Goal: Task Accomplishment & Management: Complete application form

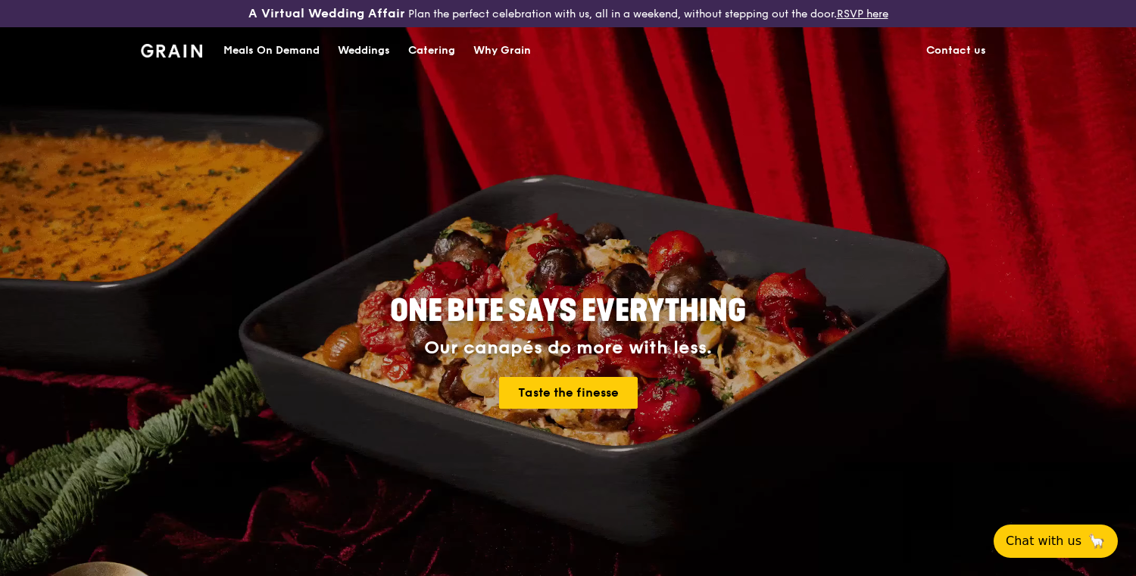
click at [451, 53] on div "Catering" at bounding box center [431, 50] width 47 height 45
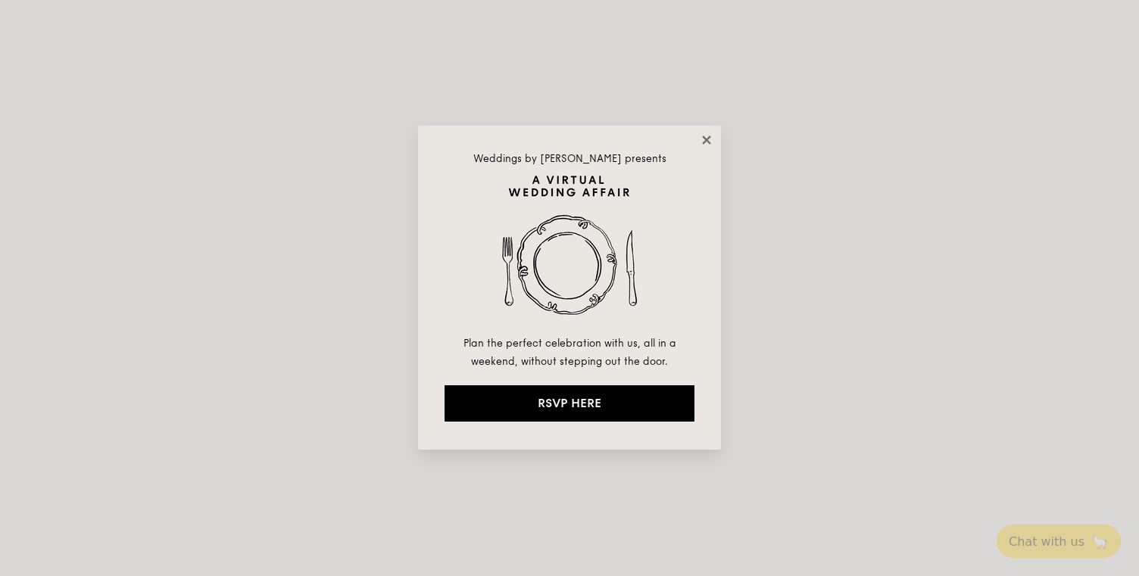
click at [703, 139] on icon at bounding box center [707, 140] width 14 height 14
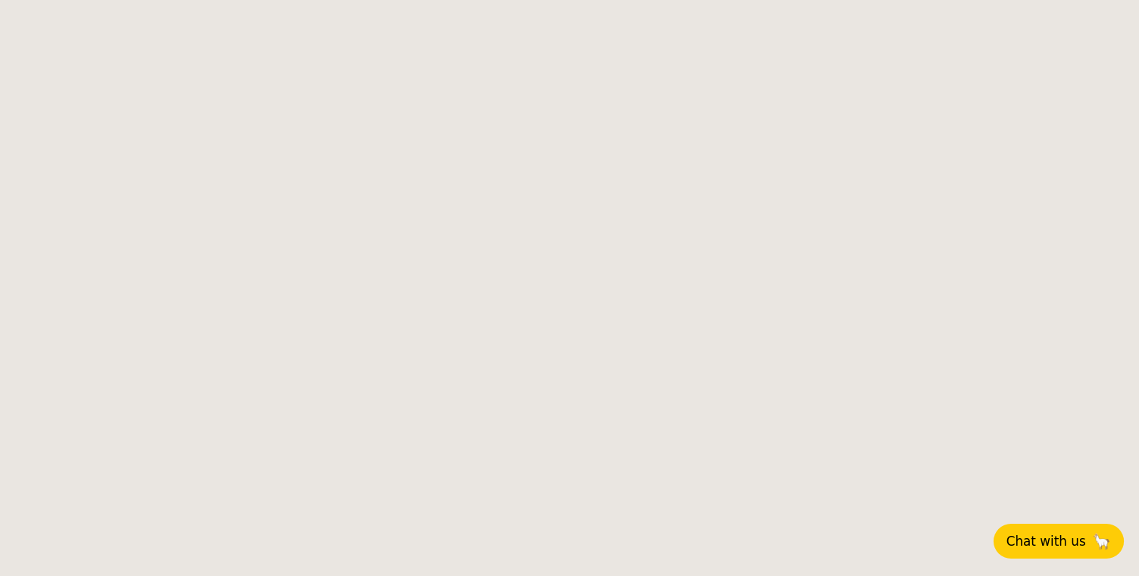
click at [1052, 547] on span "Chat with us" at bounding box center [1046, 541] width 80 height 15
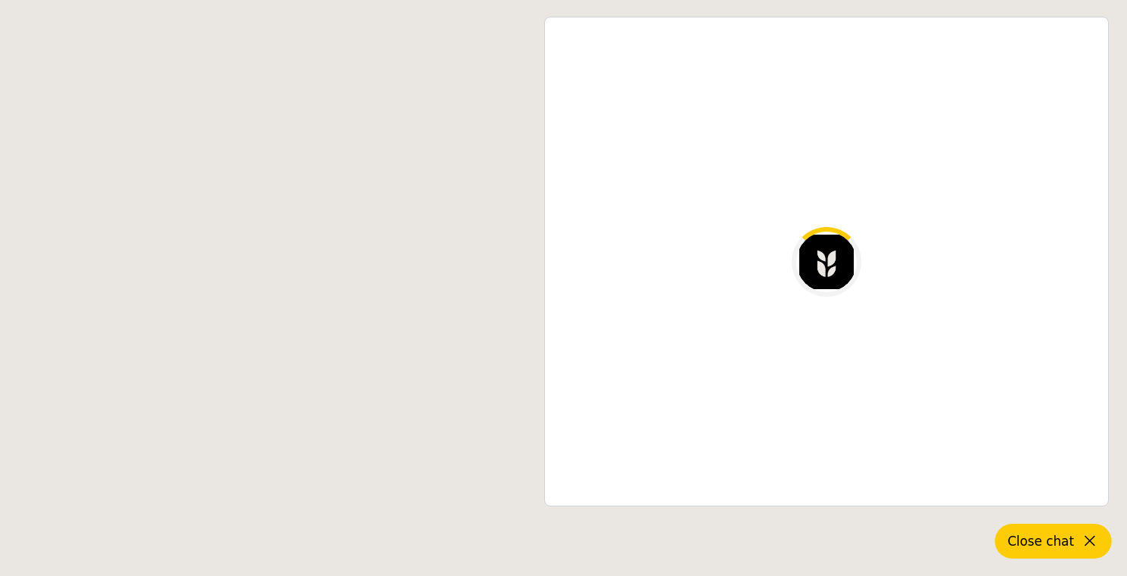
select select
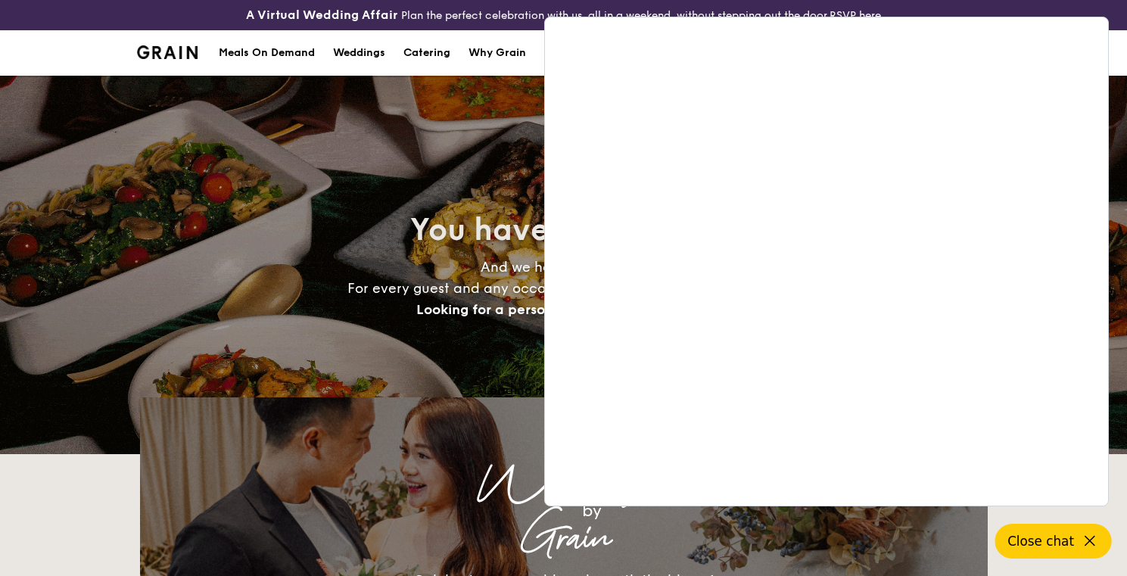
click at [1091, 540] on icon at bounding box center [1090, 541] width 18 height 18
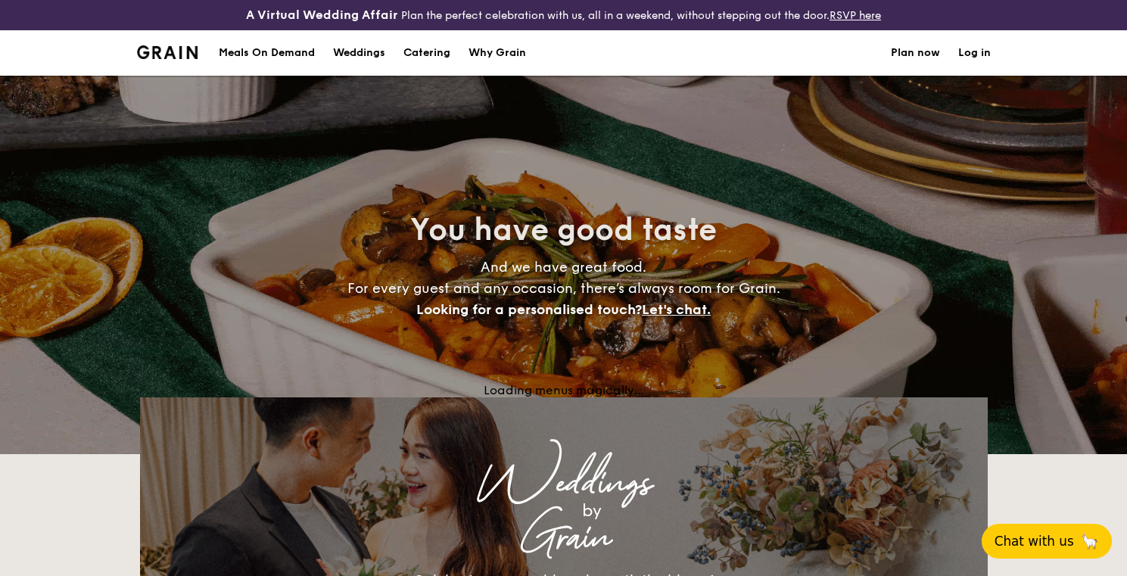
click at [438, 57] on h1 "Catering" at bounding box center [427, 52] width 47 height 45
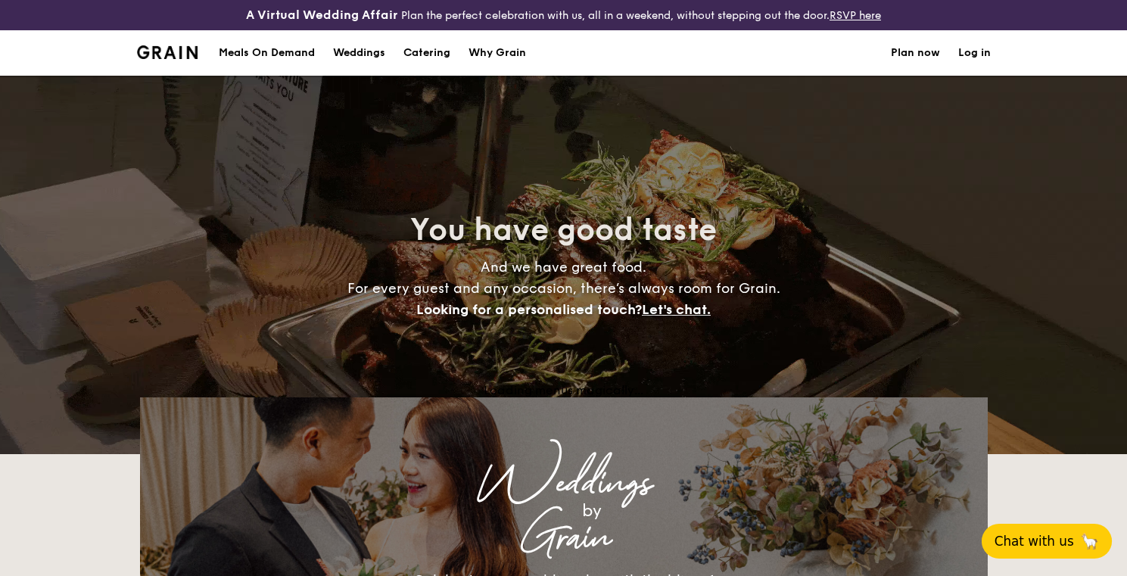
click at [418, 50] on h1 "Catering" at bounding box center [427, 52] width 47 height 45
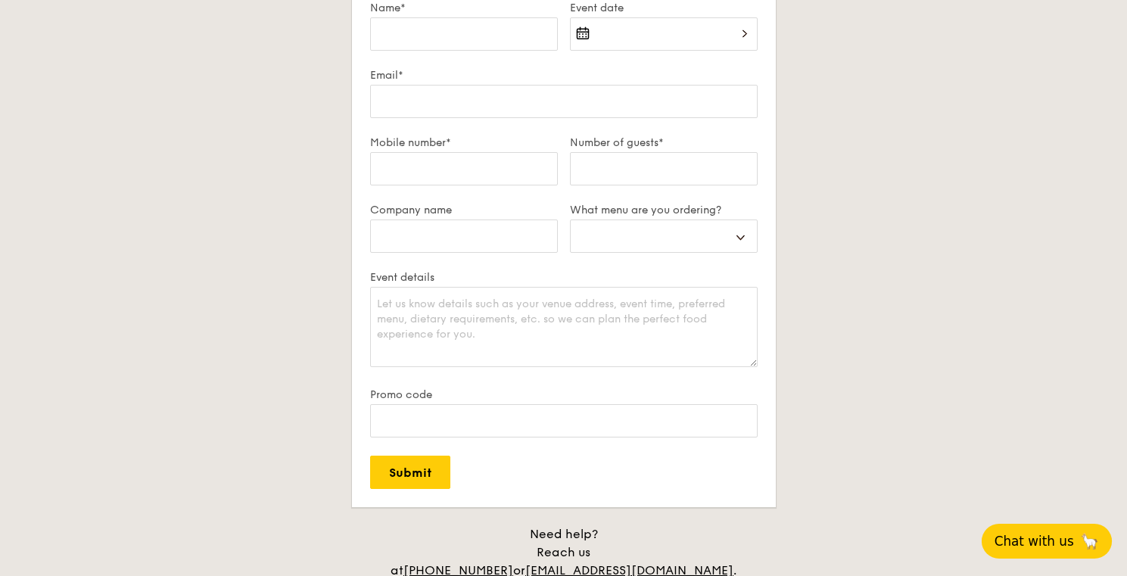
scroll to position [1405, 0]
click at [501, 23] on input "Name*" at bounding box center [464, 30] width 188 height 33
type input "[PERSON_NAME]"
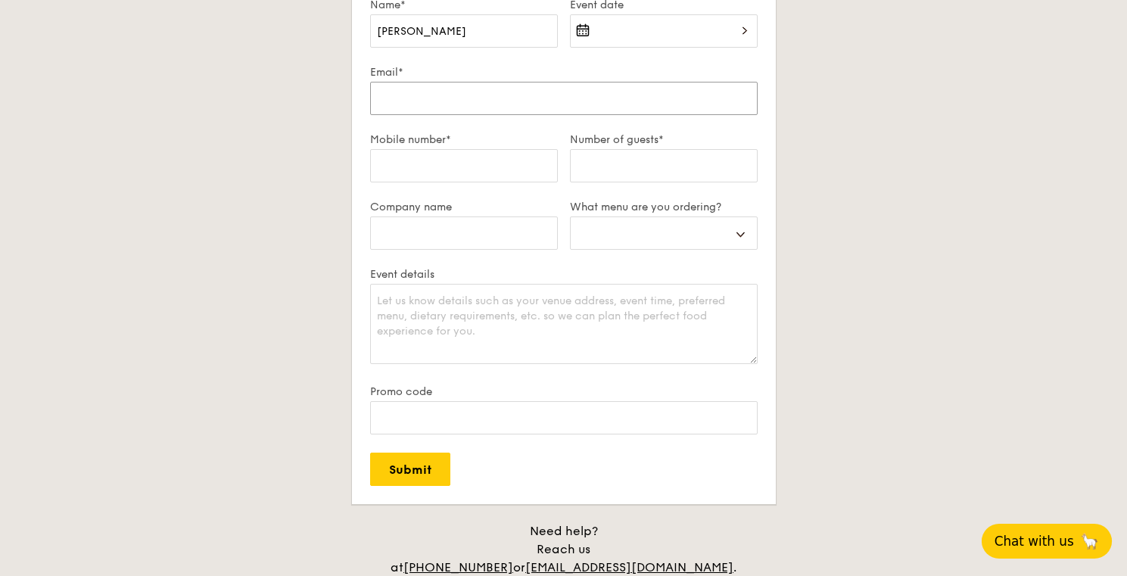
type input "[EMAIL_ADDRESS][PERSON_NAME][DOMAIN_NAME]"
type input "83399231"
type input "Singtel"
select select
click at [617, 164] on input "Number of guests*" at bounding box center [664, 165] width 188 height 33
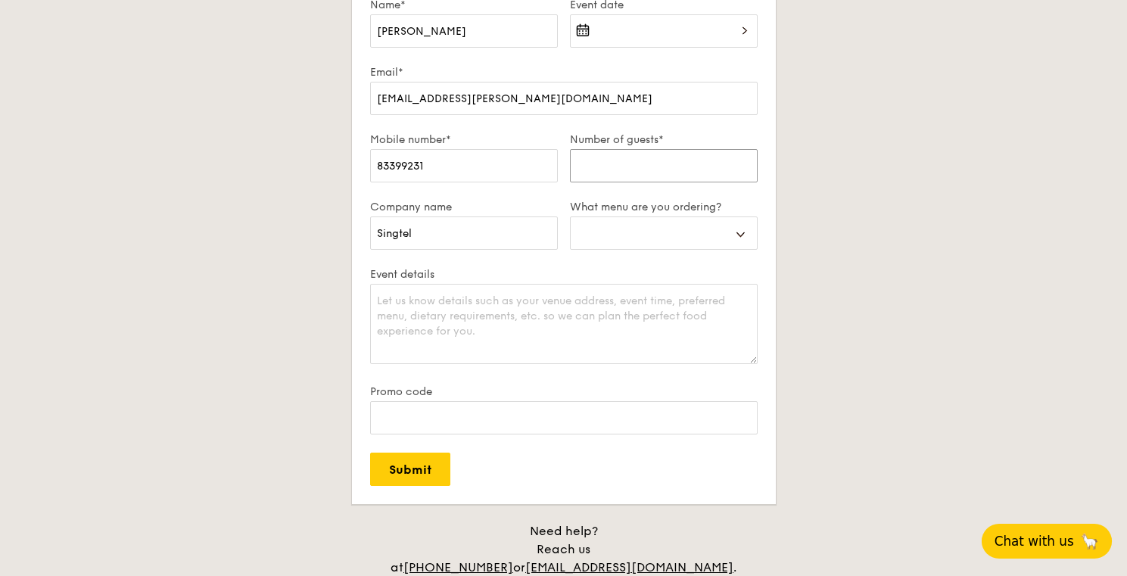
type input "7"
select select
type input "70"
select select
type input "70"
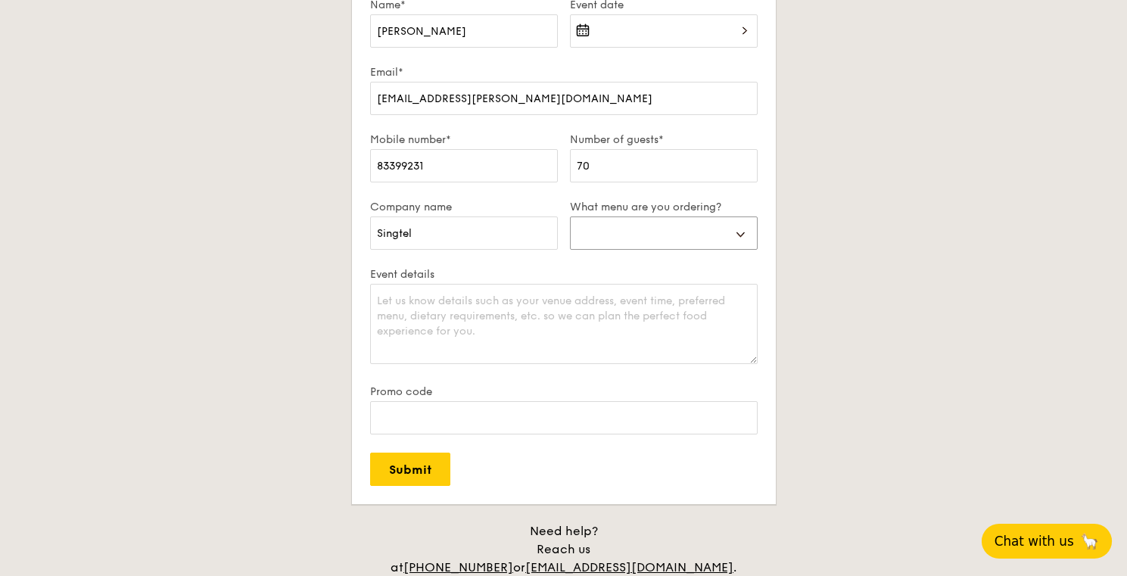
click at [631, 229] on select "Buffet Mini Buffet High Tea Canapés Meal Boxes Wedding" at bounding box center [664, 233] width 188 height 33
select select "highTea"
click at [570, 217] on select "Buffet Mini Buffet High Tea Canapés Meal Boxes Wedding" at bounding box center [664, 233] width 188 height 33
click at [596, 320] on textarea "Event details" at bounding box center [564, 324] width 388 height 80
type textarea "Please share your menu options and quotation"
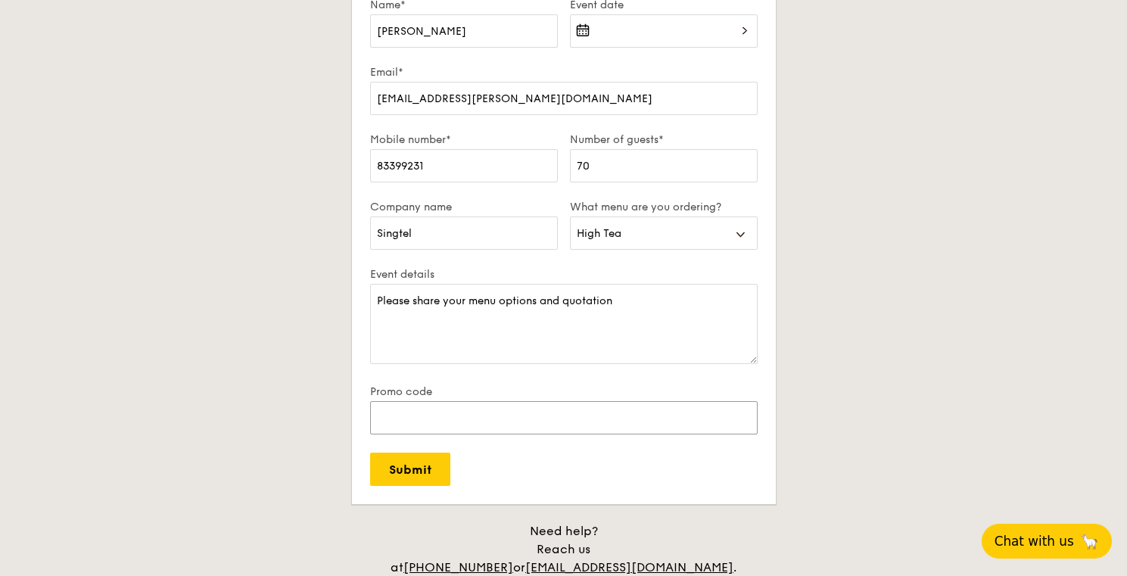
click at [463, 426] on input "Promo code" at bounding box center [564, 417] width 388 height 33
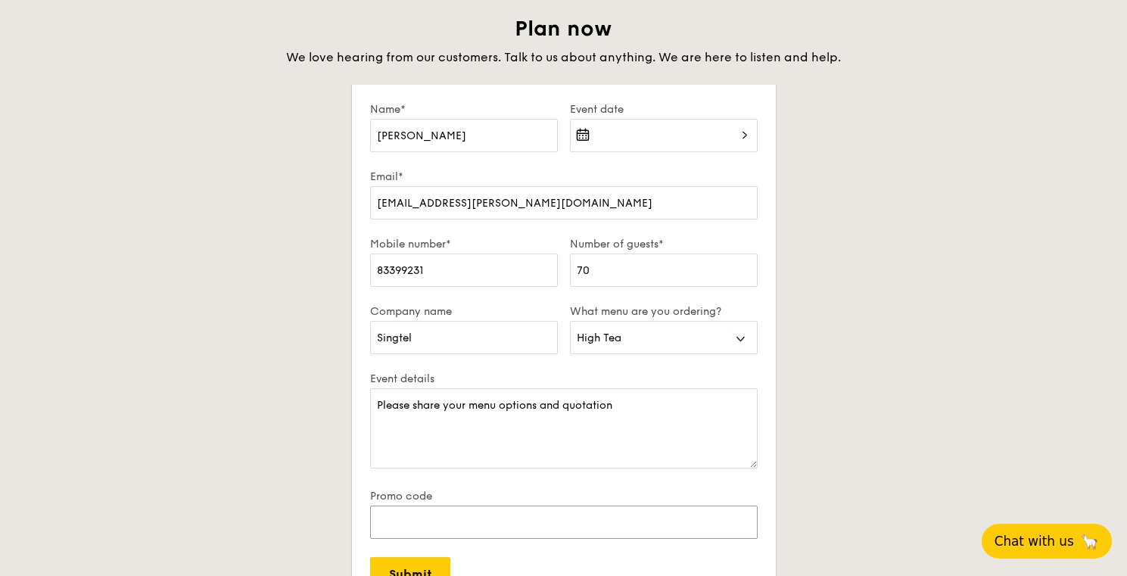
scroll to position [1299, 0]
click at [420, 564] on input "Submit" at bounding box center [410, 575] width 80 height 33
select select
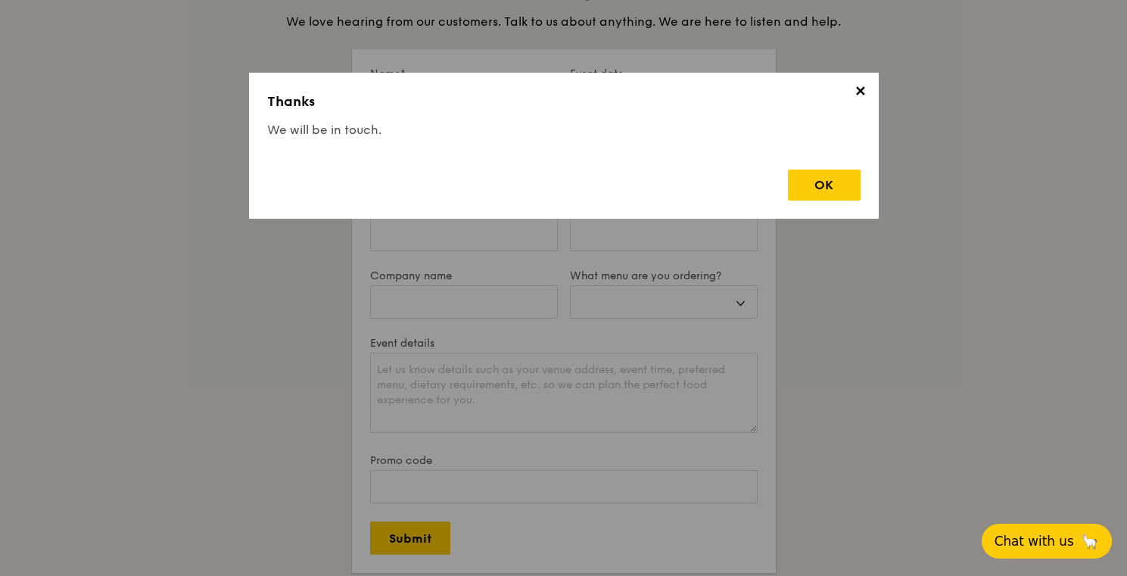
scroll to position [1339, 0]
click at [797, 188] on div "OK" at bounding box center [824, 185] width 73 height 31
